Goal: Information Seeking & Learning: Learn about a topic

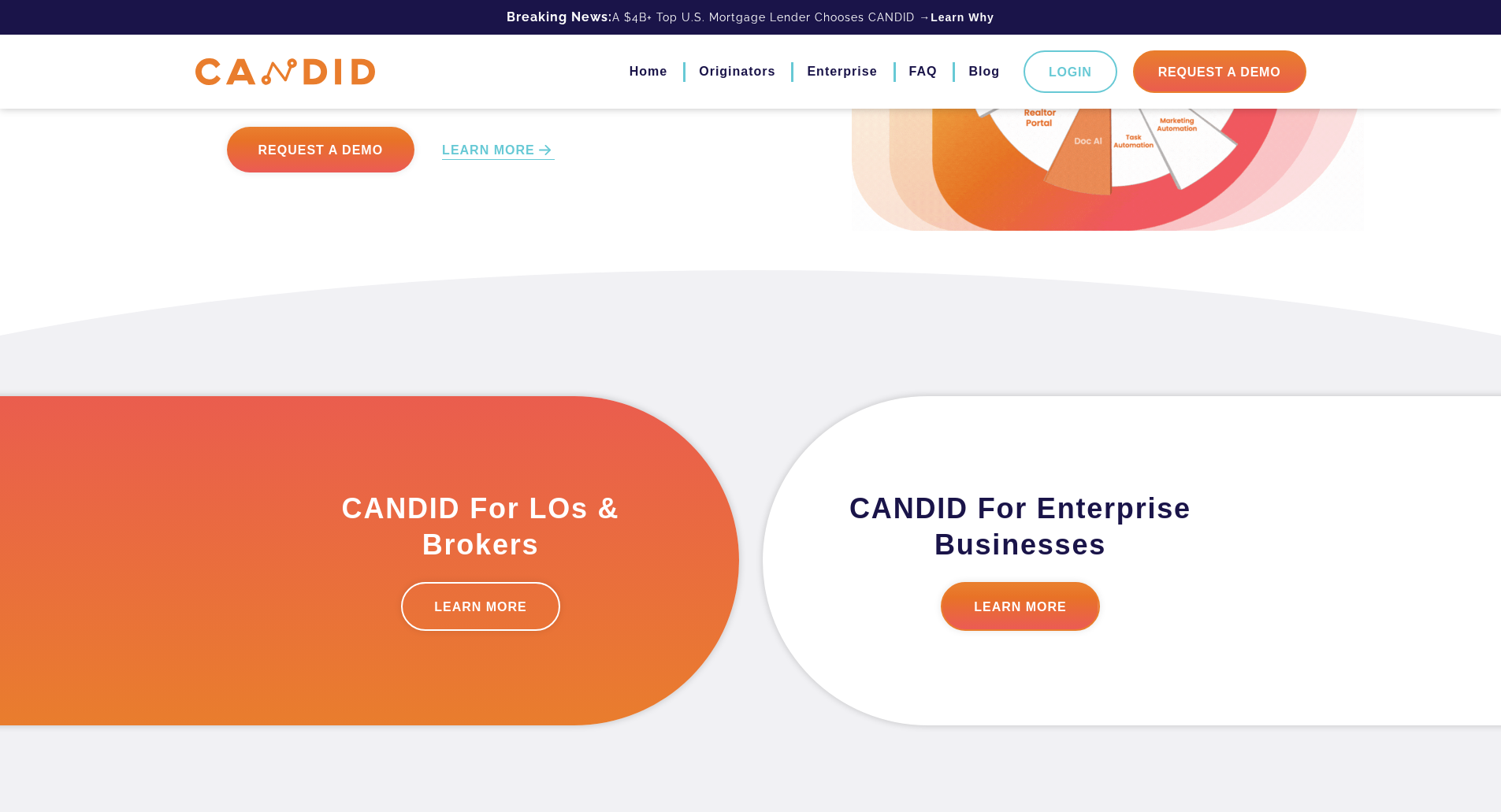
scroll to position [393, 0]
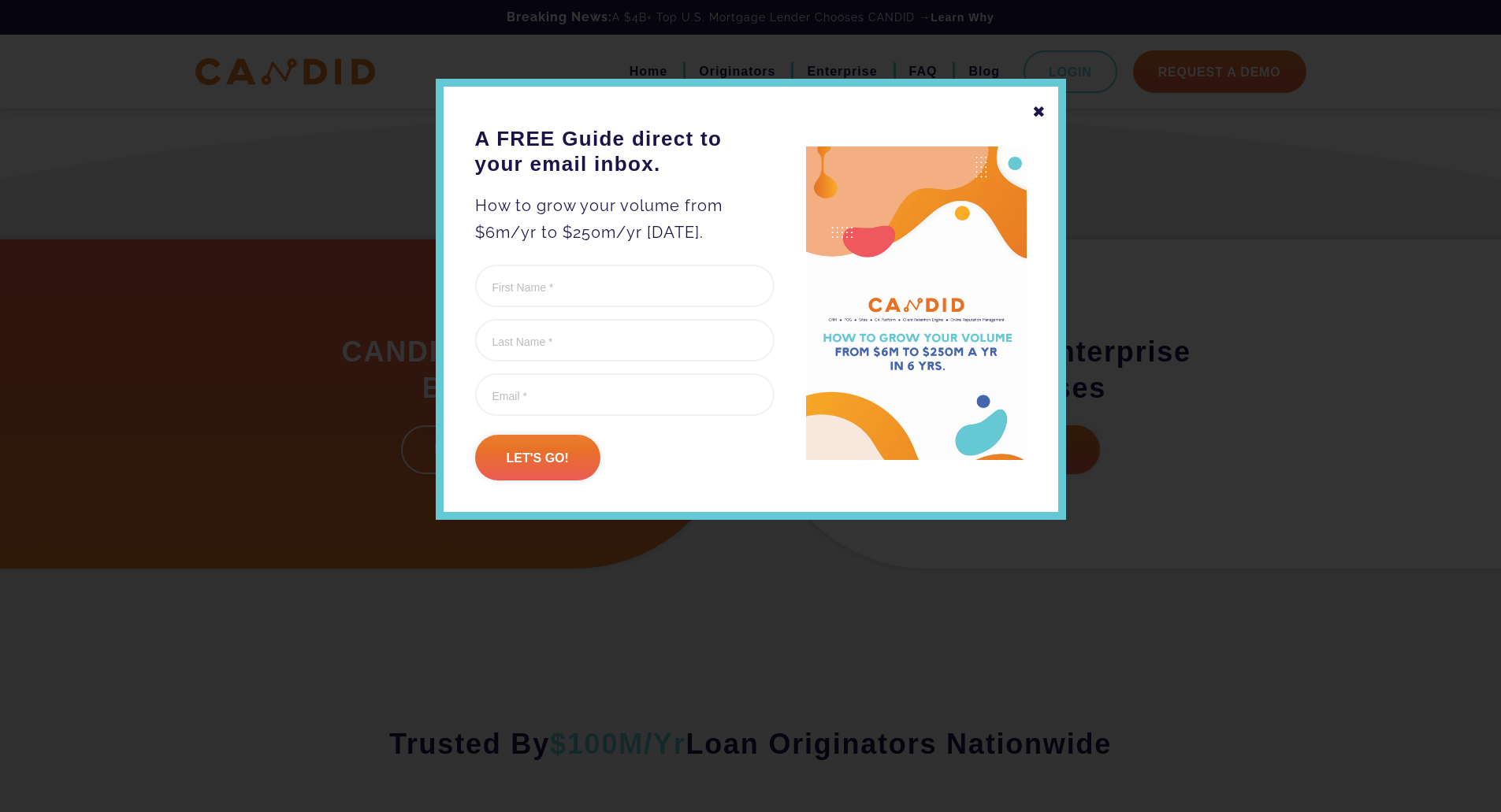
click at [1039, 114] on div "✖" at bounding box center [1039, 111] width 14 height 27
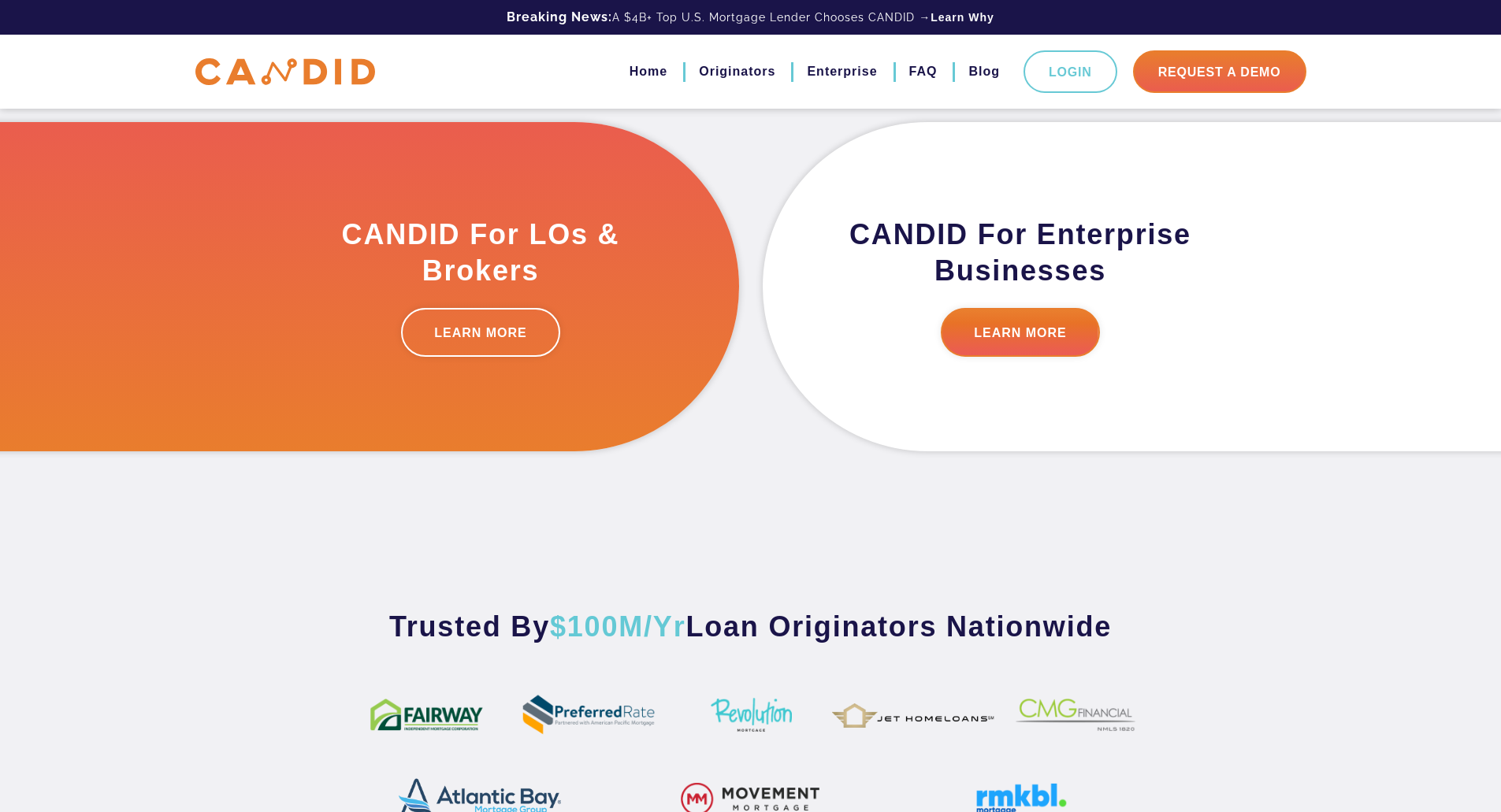
scroll to position [551, 0]
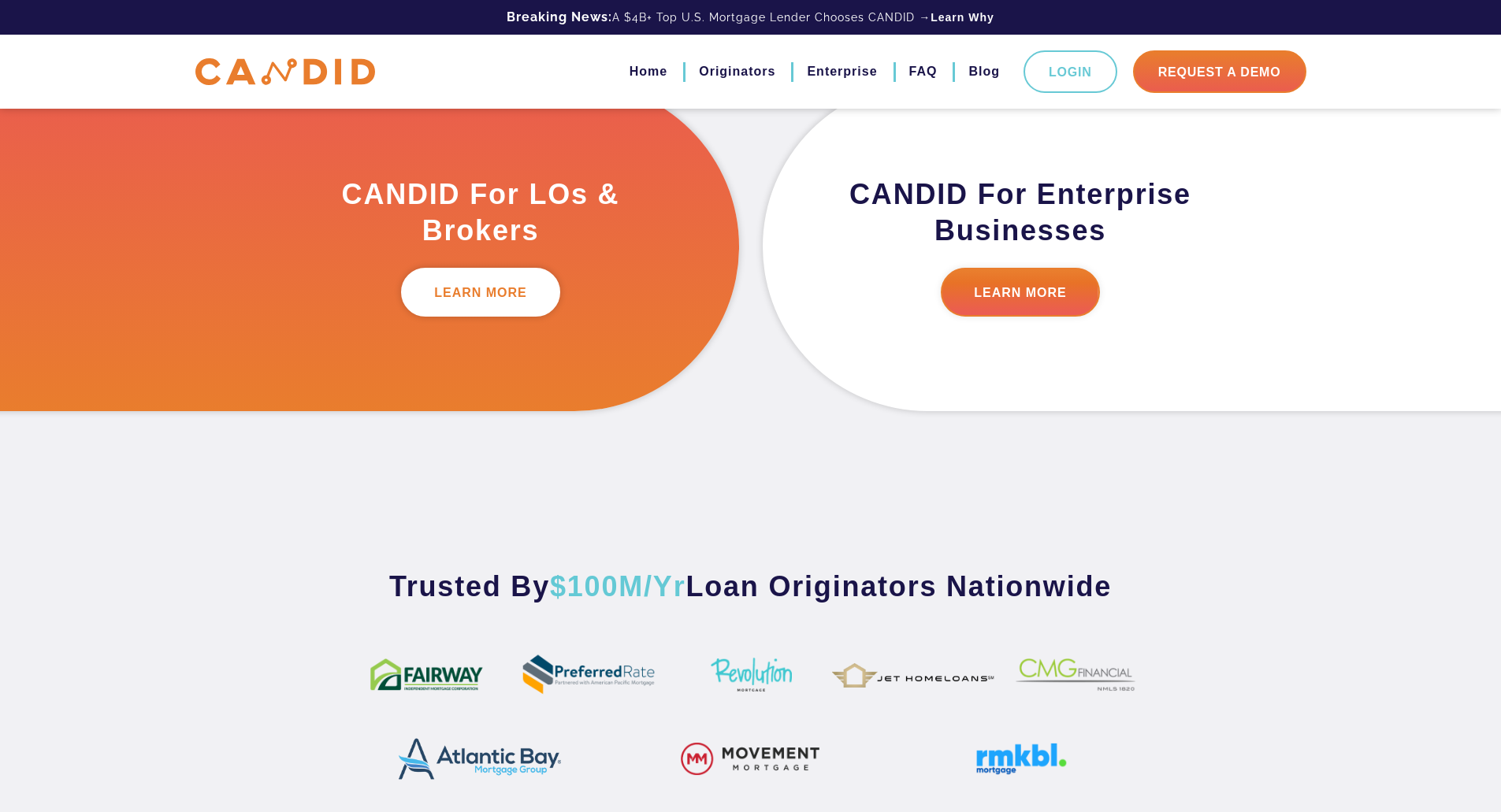
click at [492, 295] on link "LEARN MORE" at bounding box center [481, 292] width 159 height 49
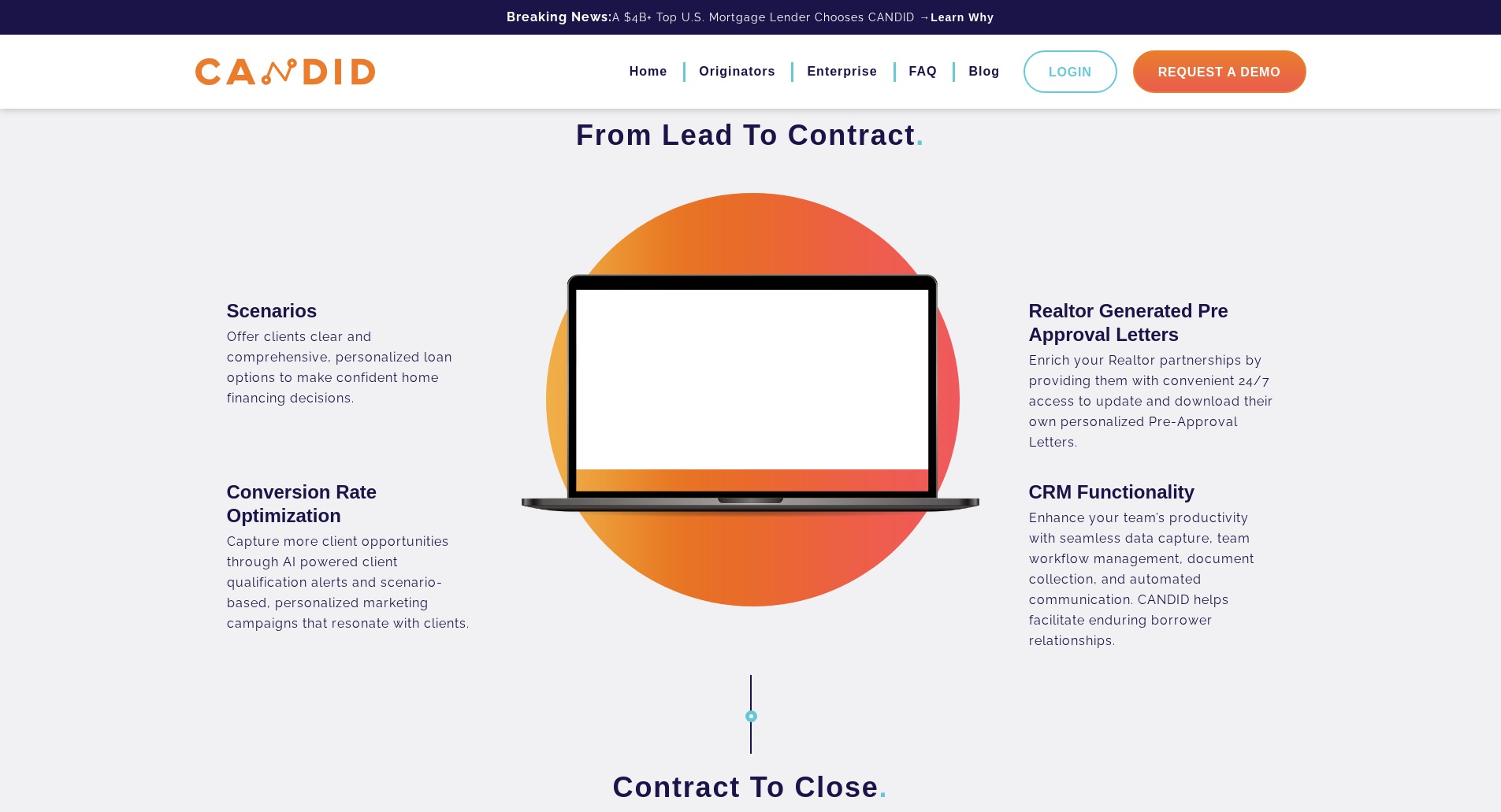
scroll to position [1023, 0]
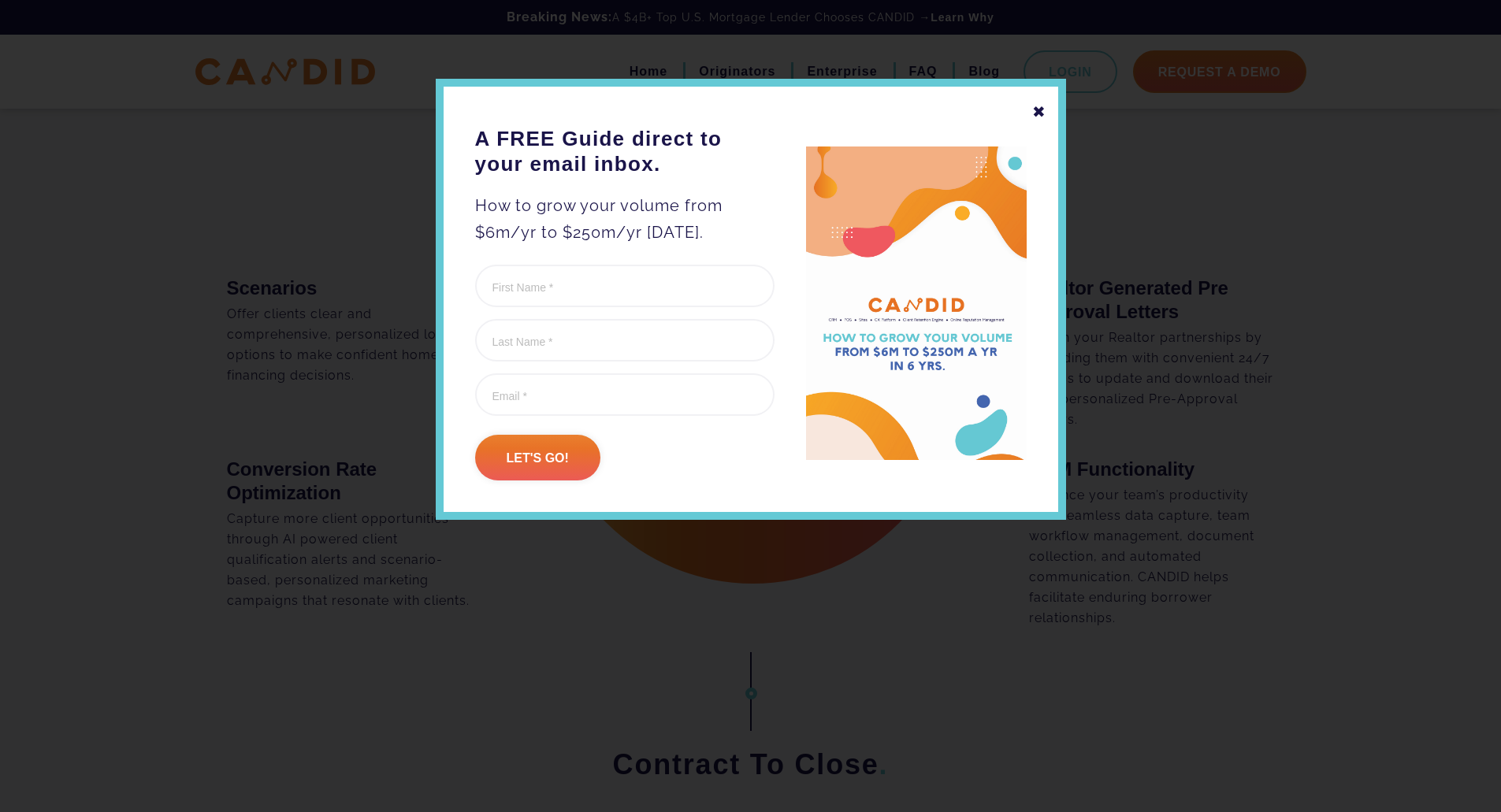
click at [1045, 112] on div "✖ A FREE Guide direct to your email inbox. How to grow your volume from $6m/yr …" at bounding box center [751, 299] width 630 height 441
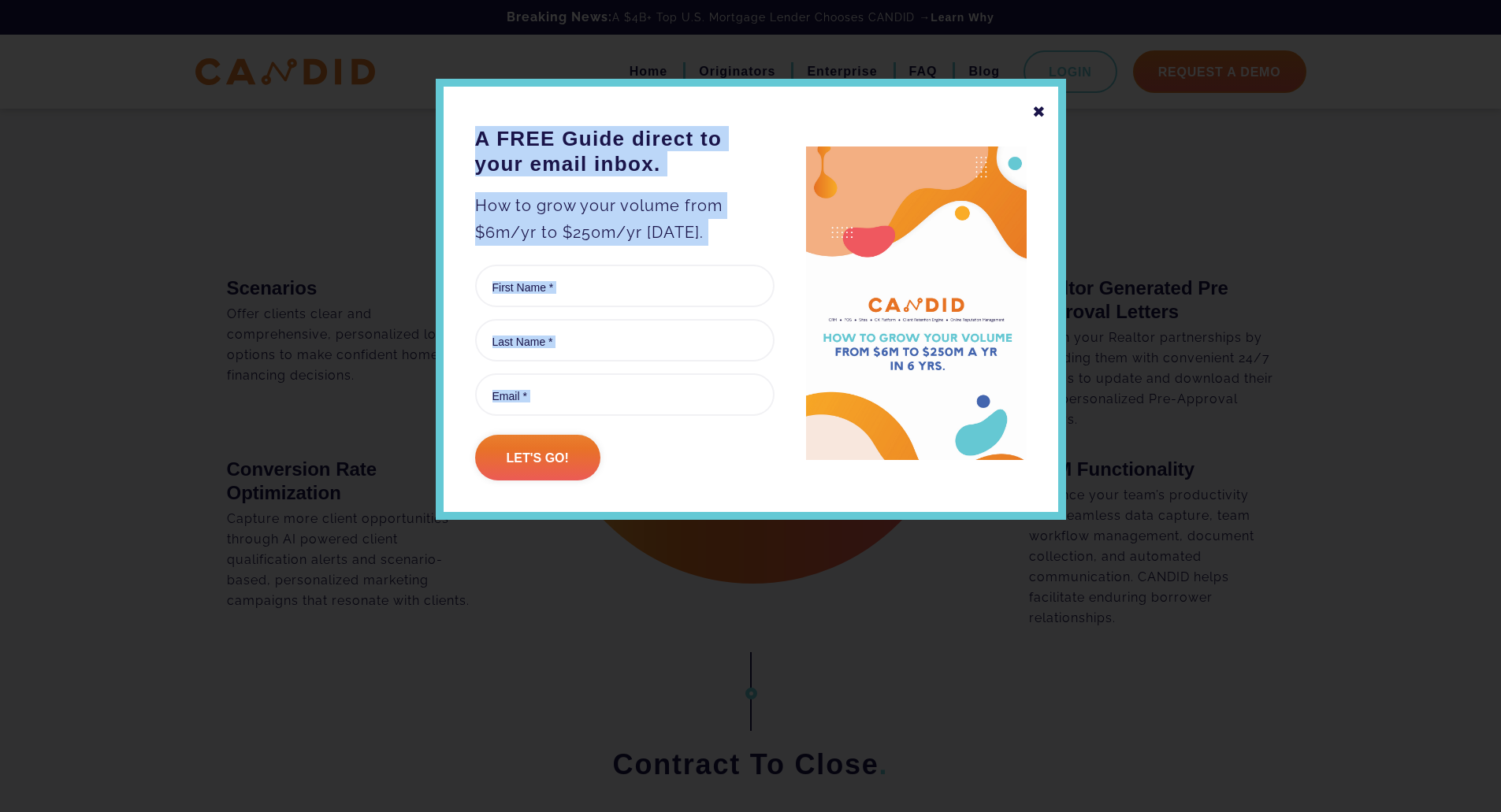
click at [1044, 113] on div "✖" at bounding box center [1039, 111] width 14 height 27
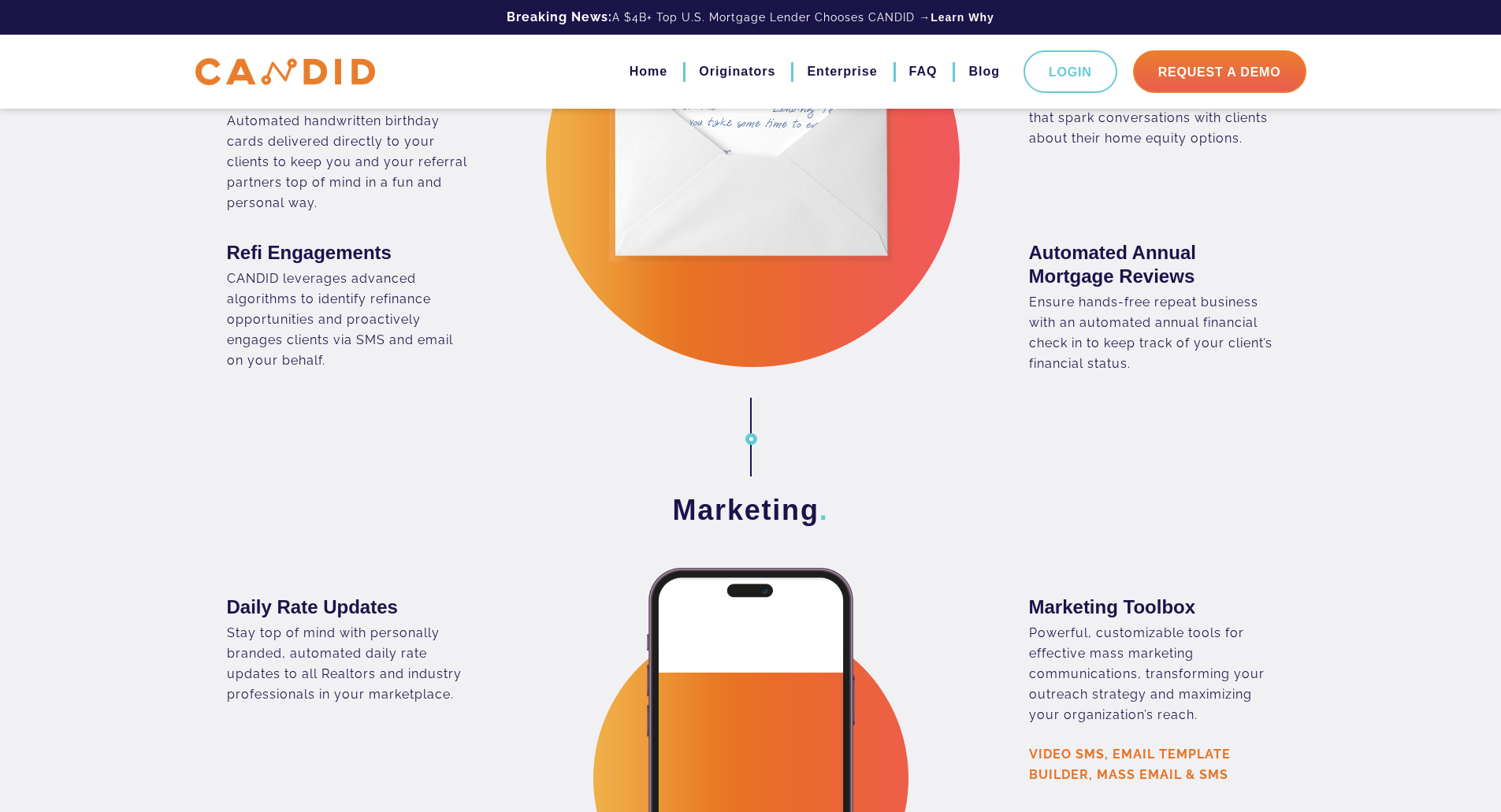
scroll to position [2377, 0]
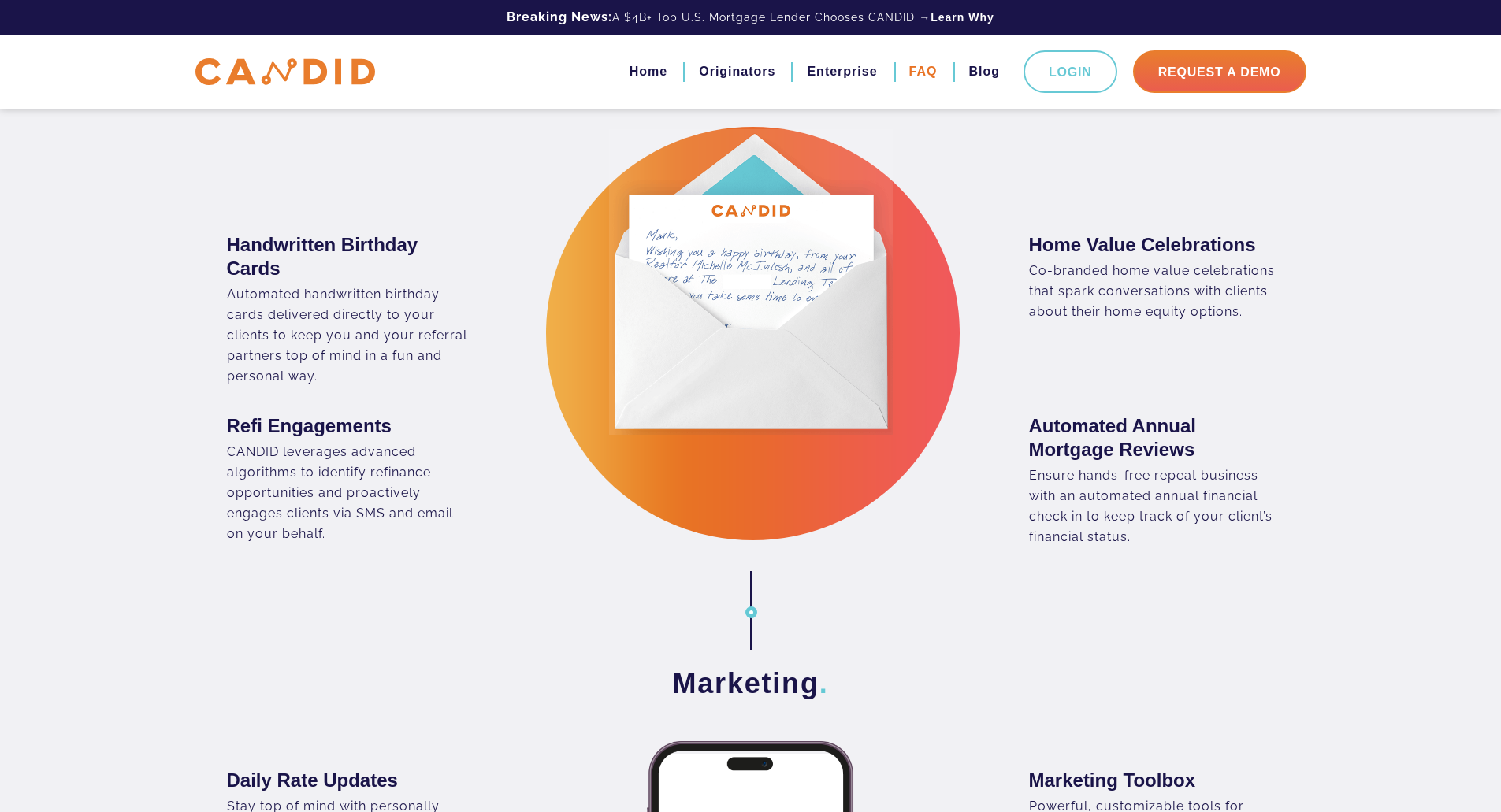
click at [921, 73] on link "FAQ" at bounding box center [923, 72] width 28 height 27
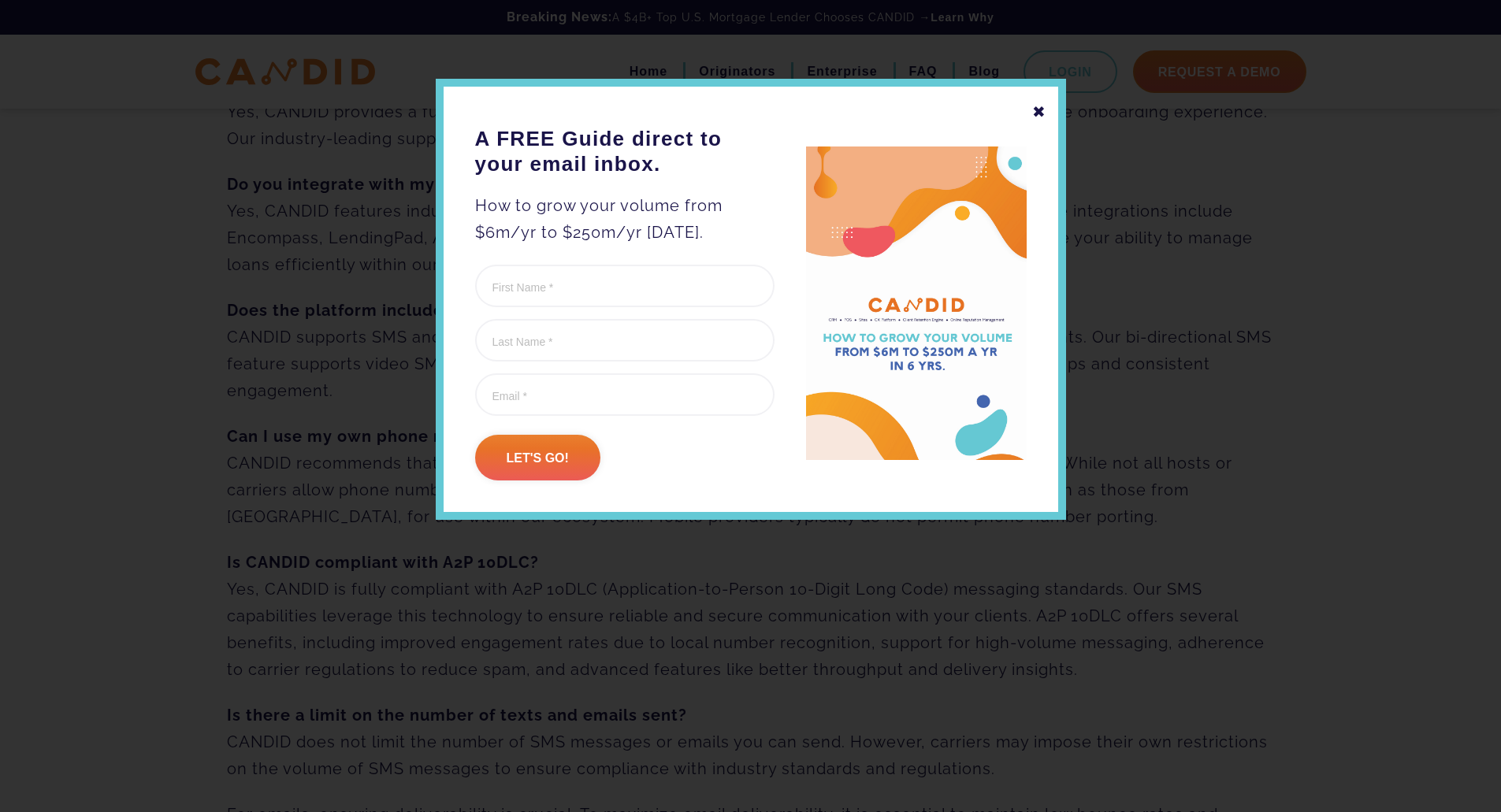
scroll to position [315, 0]
click at [1027, 113] on div "✖ A FREE Guide direct to your email inbox. How to grow your volume from $6m/yr …" at bounding box center [751, 299] width 630 height 441
click at [1035, 109] on div "✖" at bounding box center [1039, 111] width 14 height 27
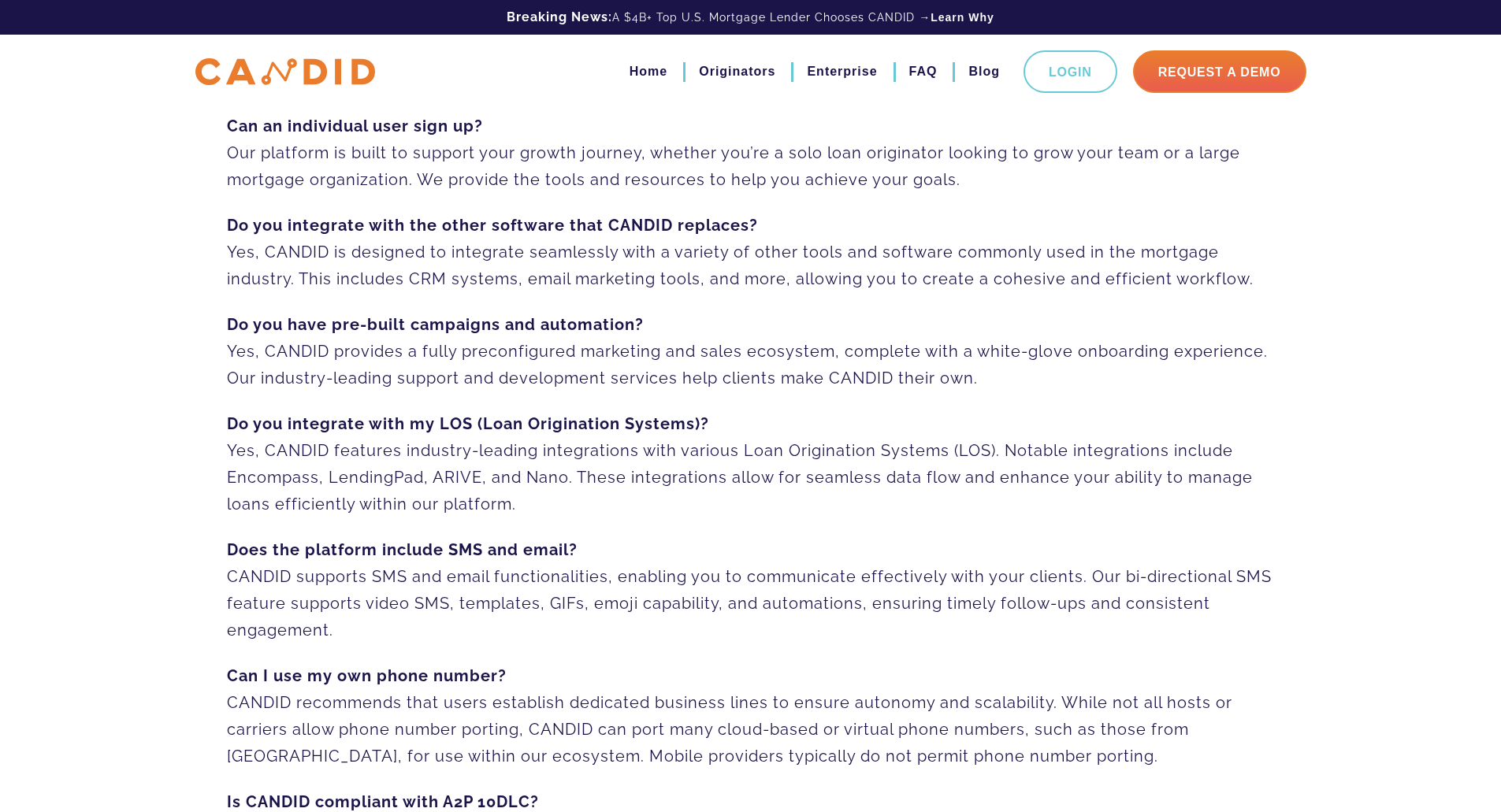
scroll to position [0, 0]
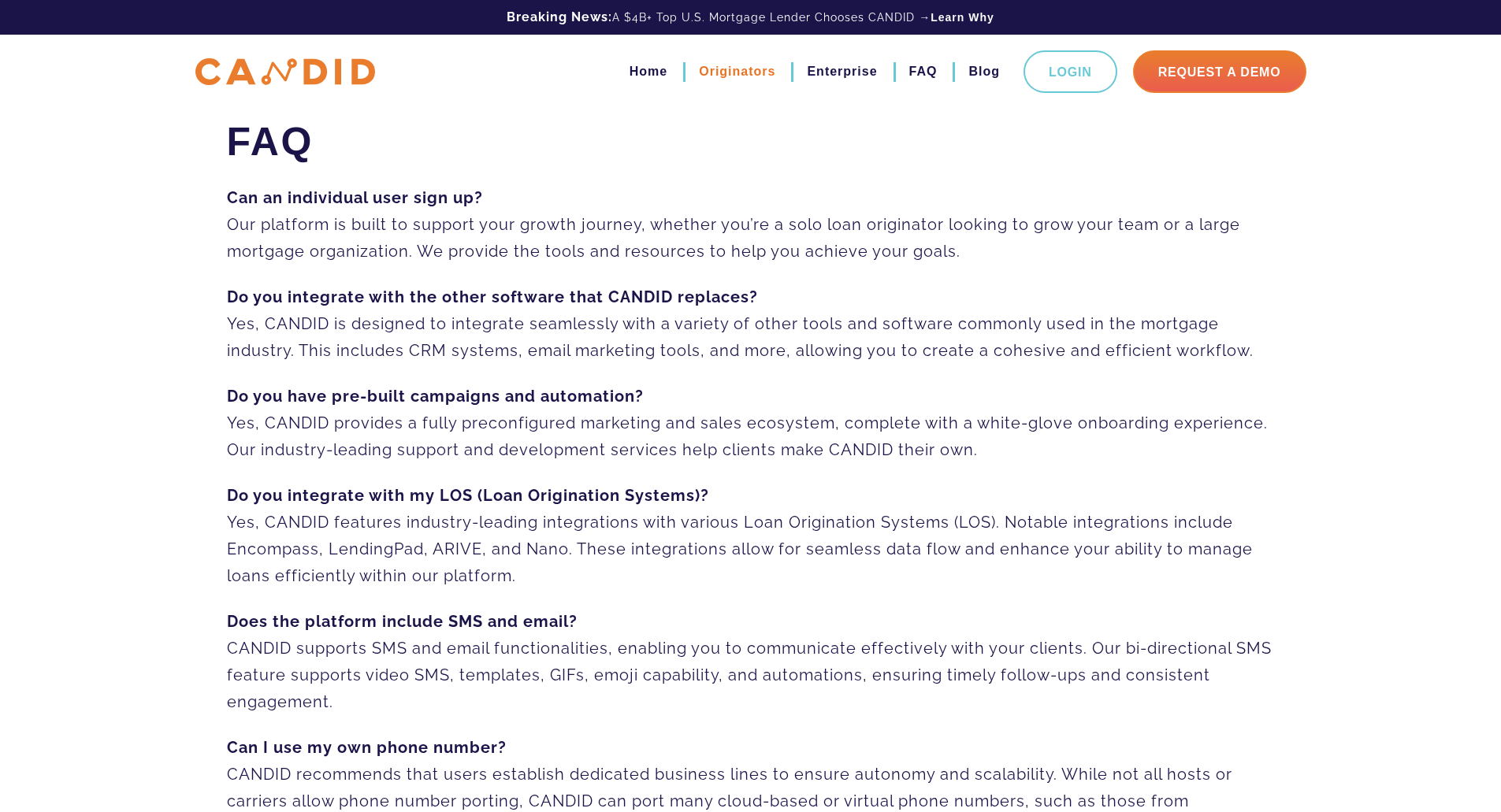
click at [752, 76] on link "Originators" at bounding box center [737, 72] width 77 height 27
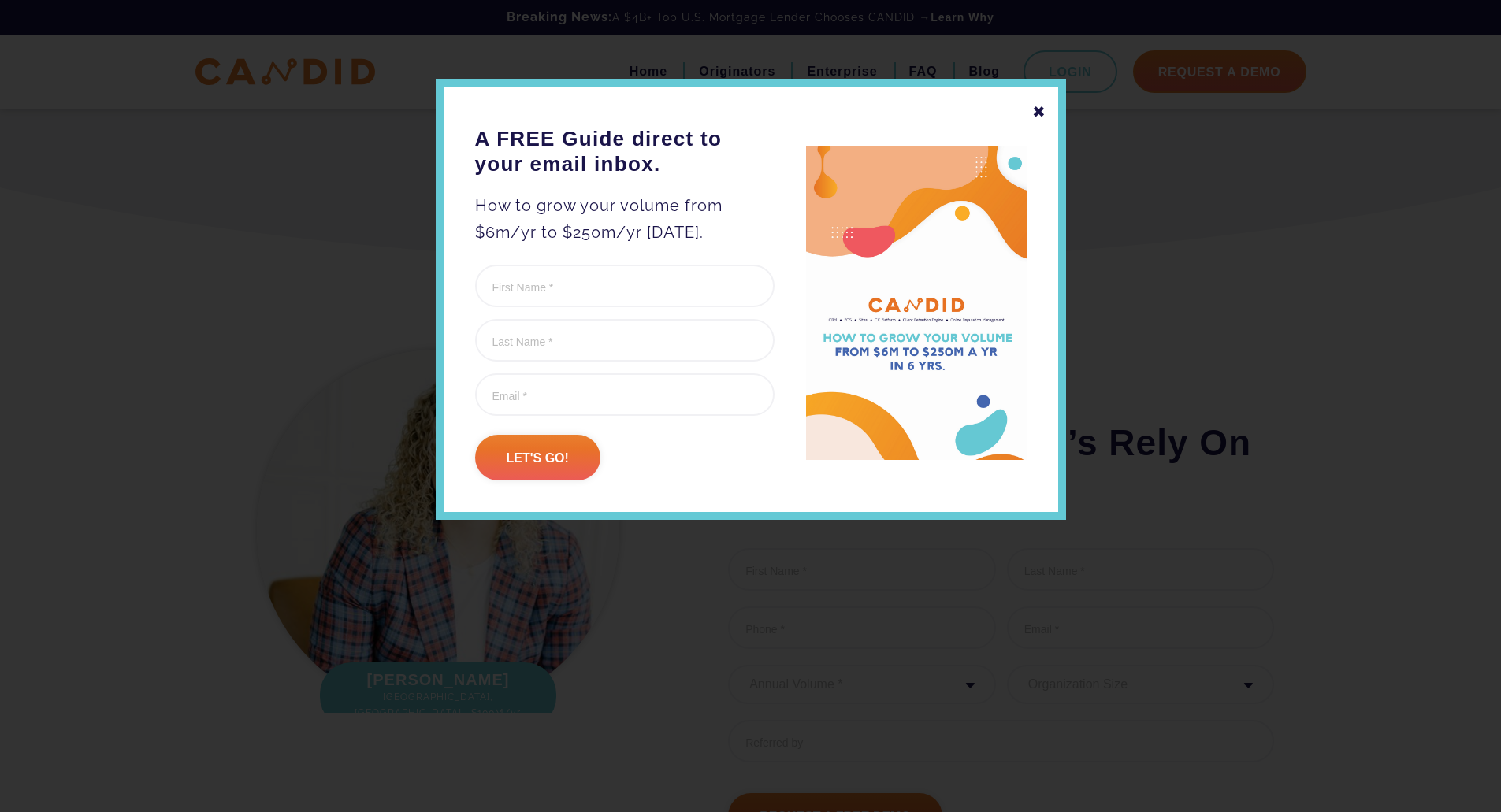
scroll to position [4711, 0]
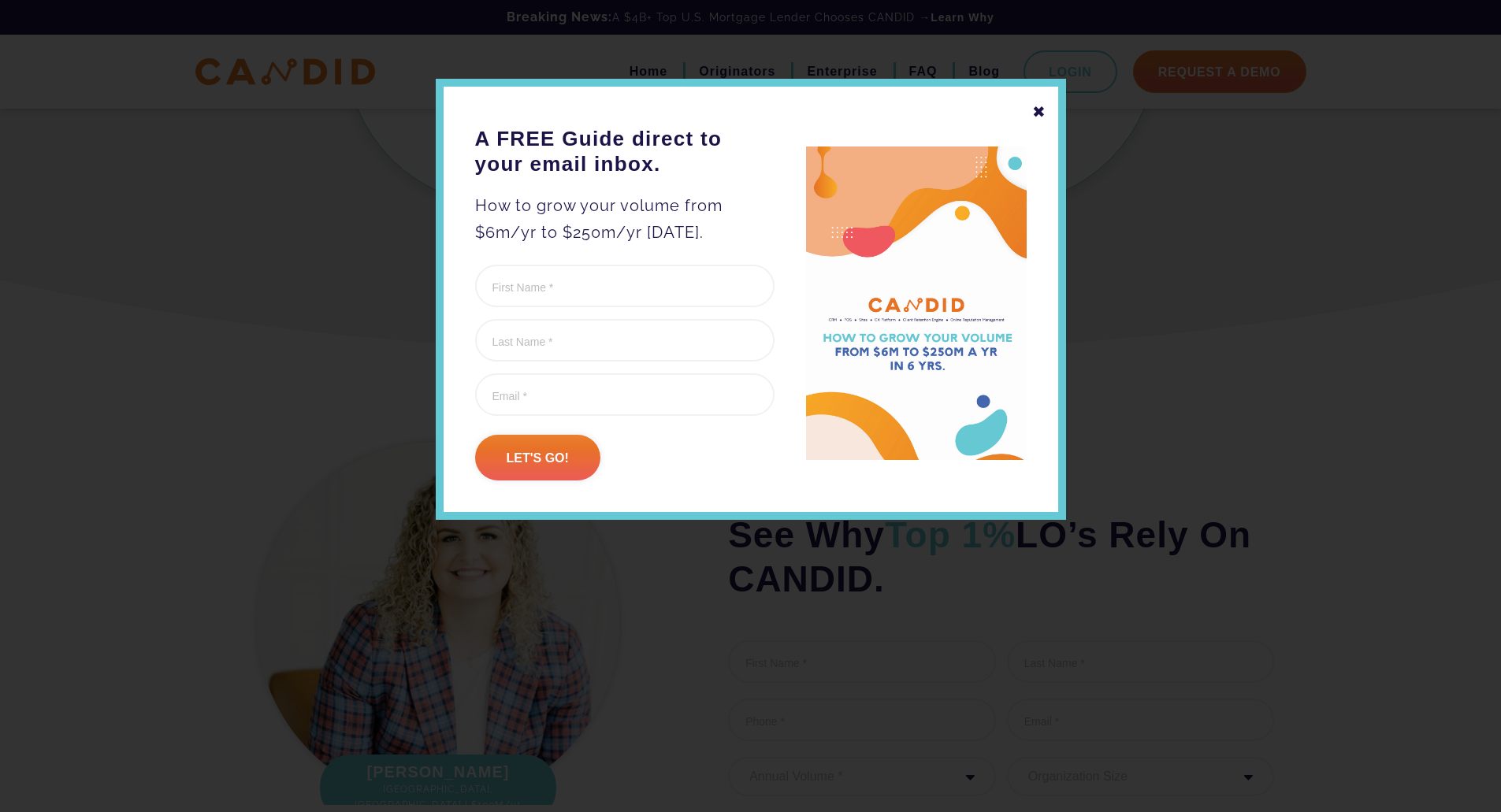
click at [1044, 108] on div "✖" at bounding box center [1039, 111] width 14 height 27
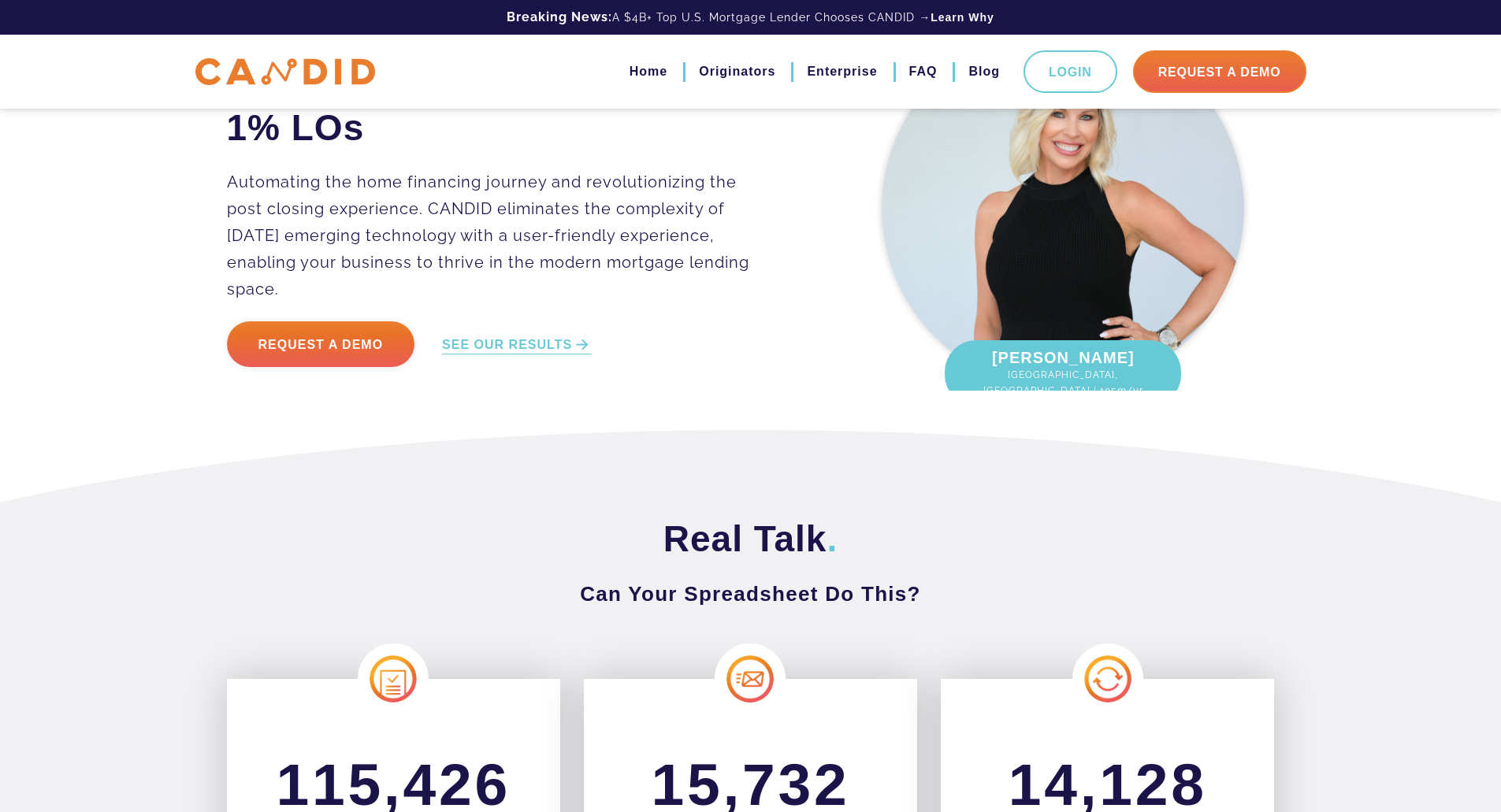
scroll to position [0, 0]
